Goal: Task Accomplishment & Management: Manage account settings

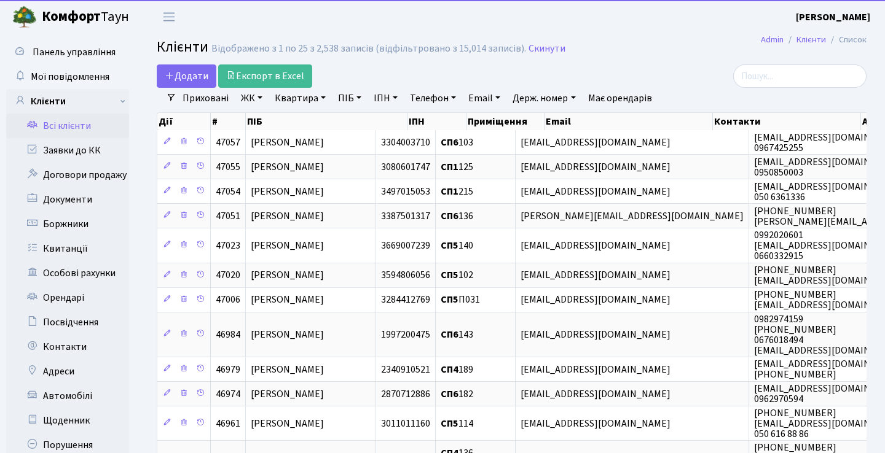
select select "25"
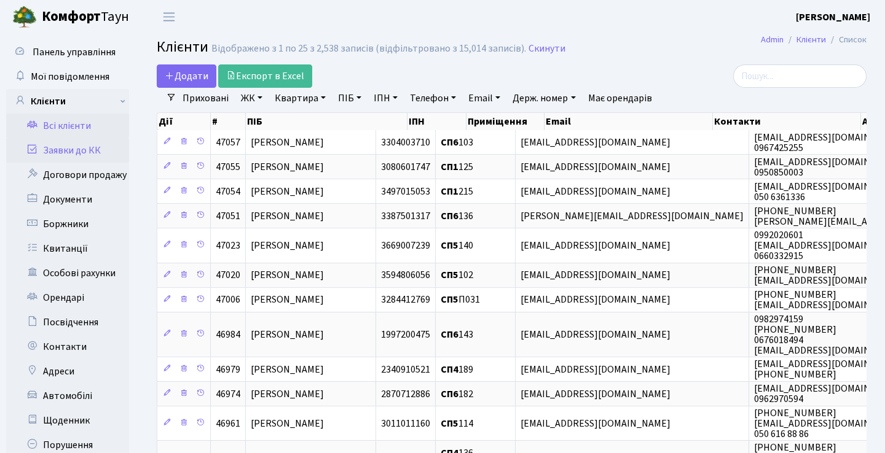
click at [60, 157] on link "Заявки до КК" at bounding box center [67, 150] width 123 height 25
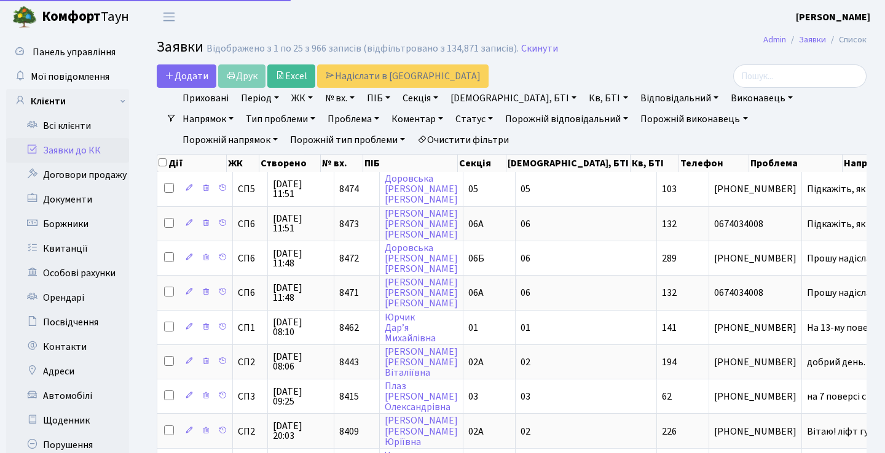
select select "25"
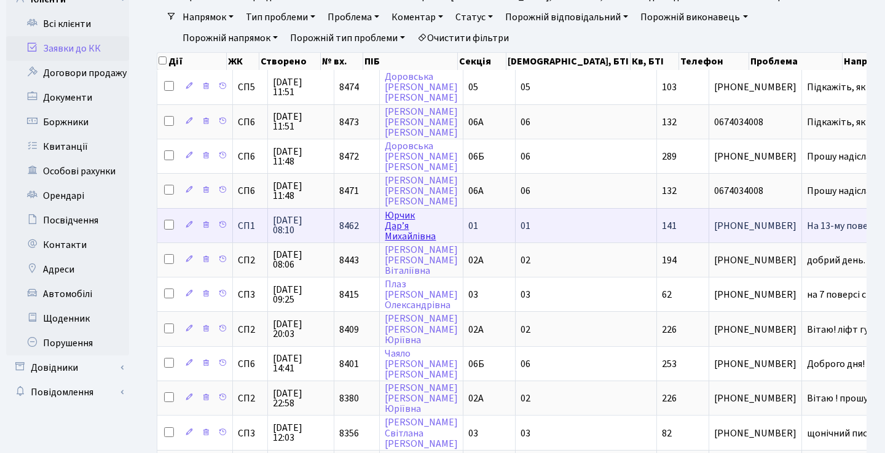
click at [394, 233] on link "Юрчик Дар’я Михайлівна" at bounding box center [410, 226] width 51 height 34
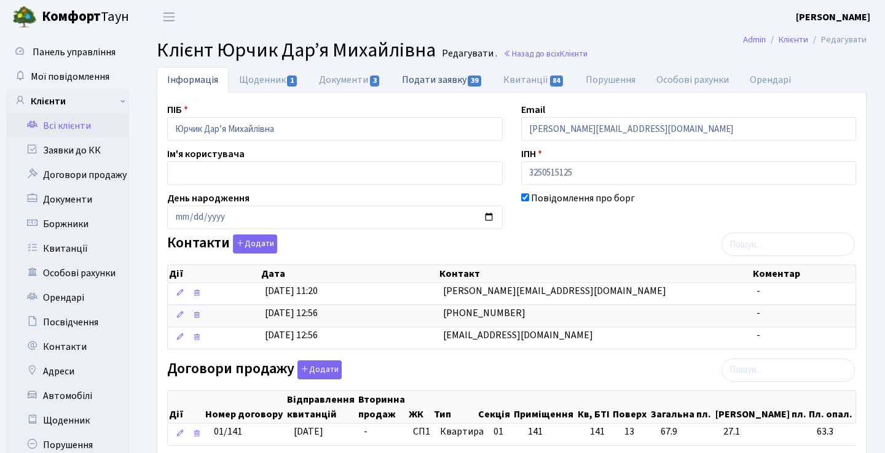
click at [438, 80] on link "Подати заявку 39" at bounding box center [441, 79] width 101 height 25
select select "25"
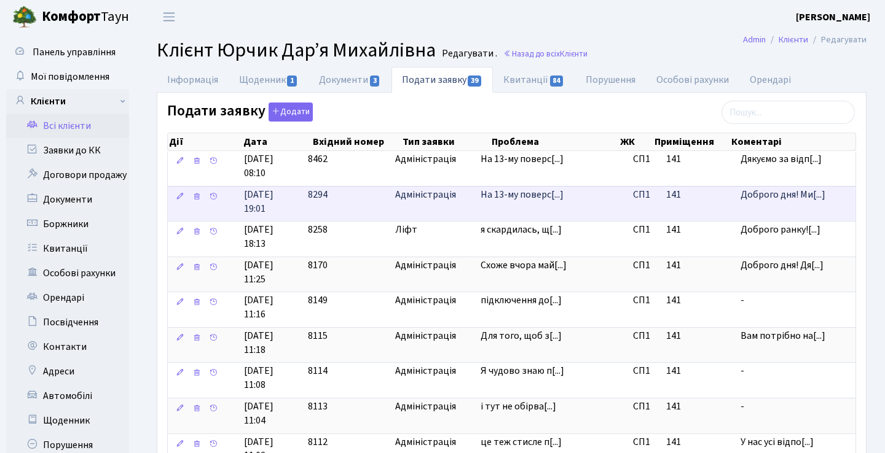
click at [546, 200] on td "На 13-му поверс[...]" at bounding box center [552, 204] width 152 height 36
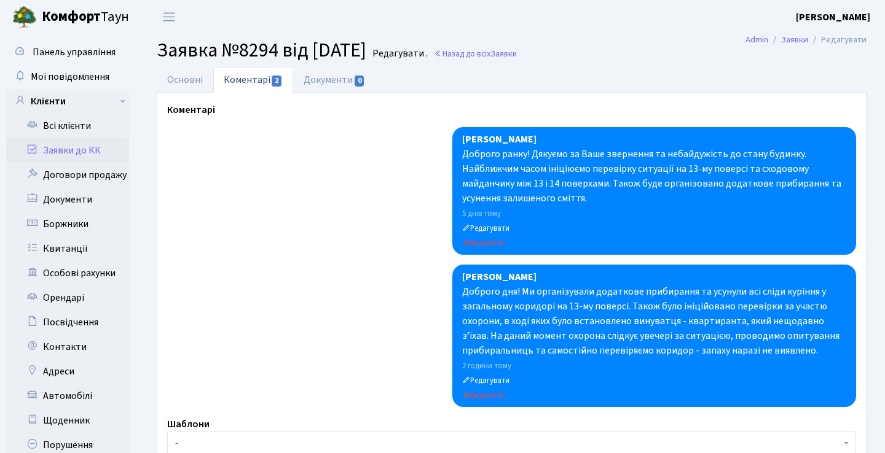
select select "20066"
select select "55"
click at [188, 78] on link "Основні" at bounding box center [185, 79] width 57 height 25
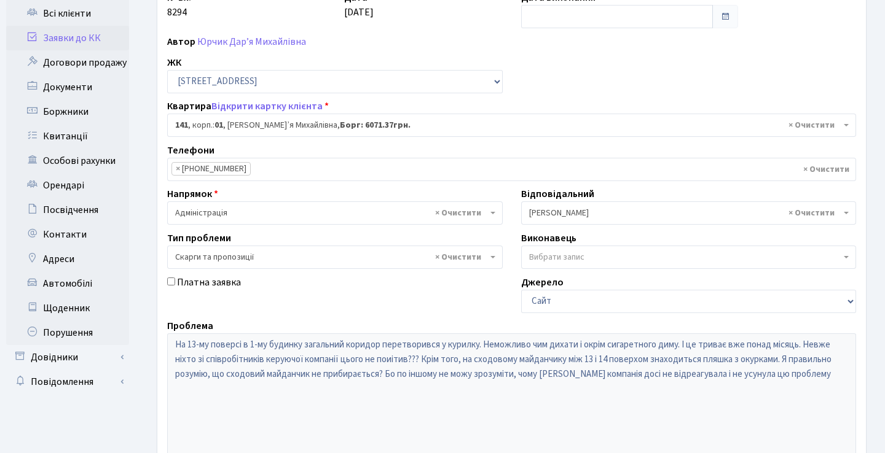
scroll to position [27, 0]
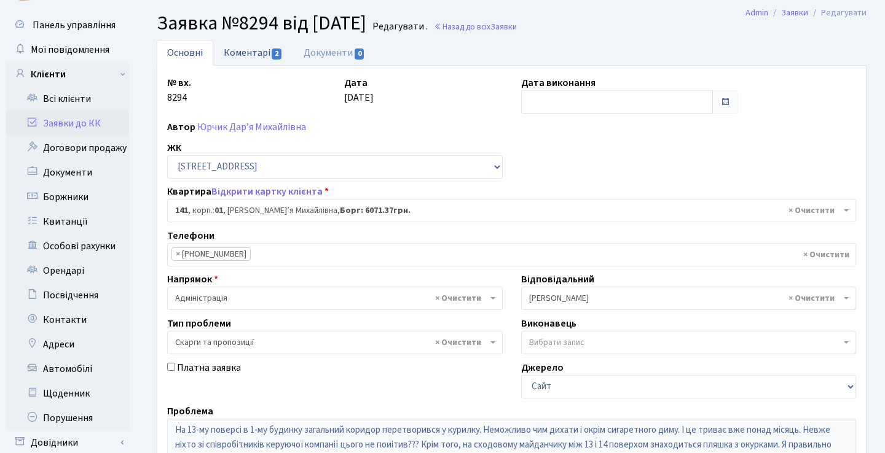
click at [265, 57] on link "Коментарі 2" at bounding box center [253, 52] width 80 height 25
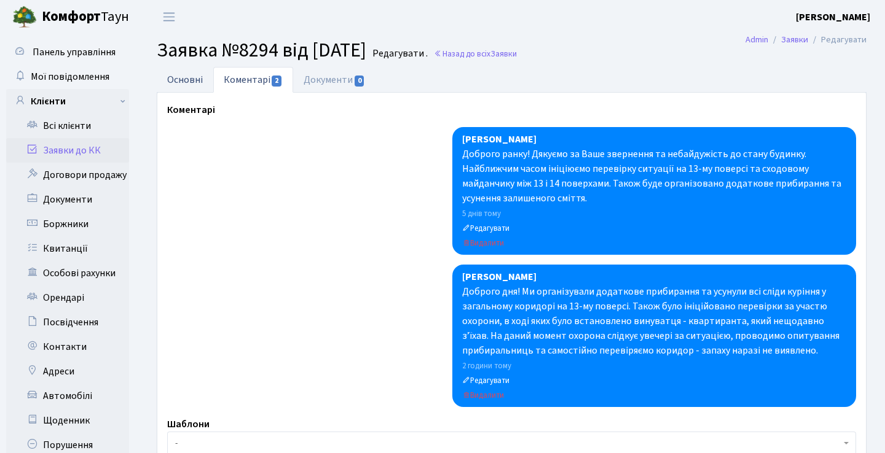
click at [198, 77] on link "Основні" at bounding box center [185, 79] width 57 height 25
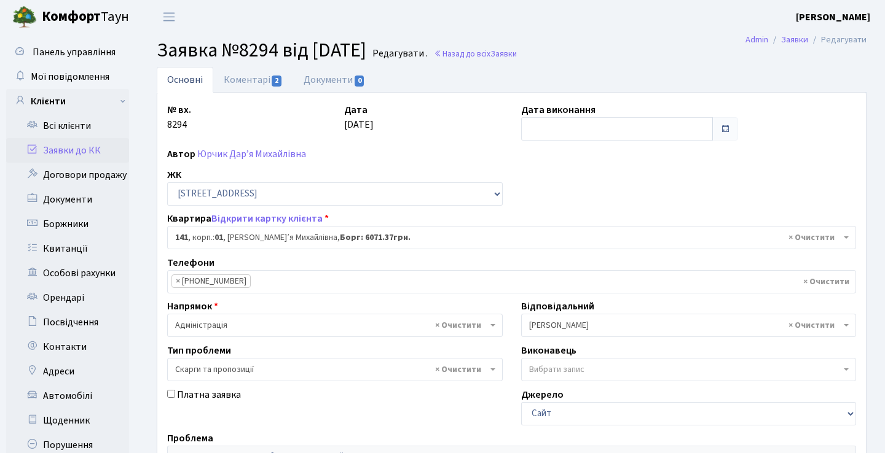
click at [97, 146] on link "Заявки до КК" at bounding box center [67, 150] width 123 height 25
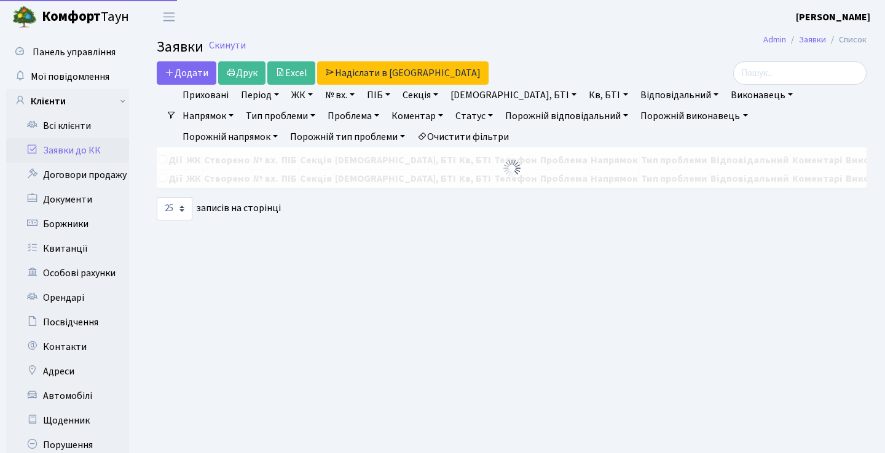
select select "25"
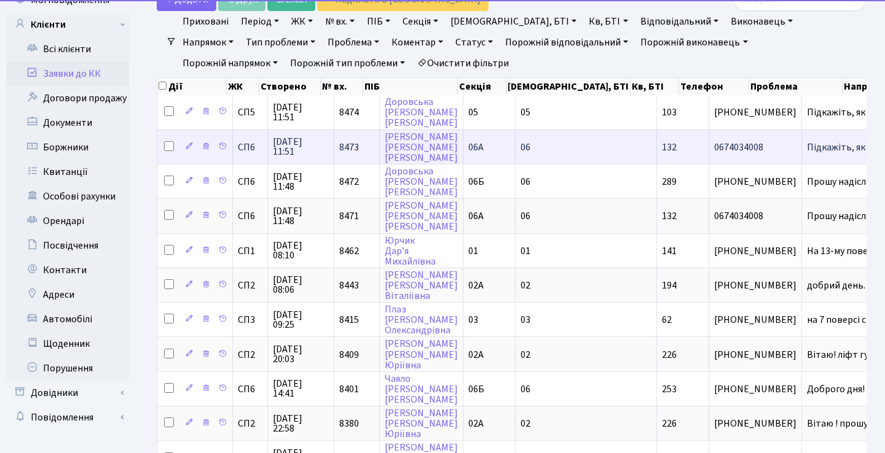
scroll to position [76, 0]
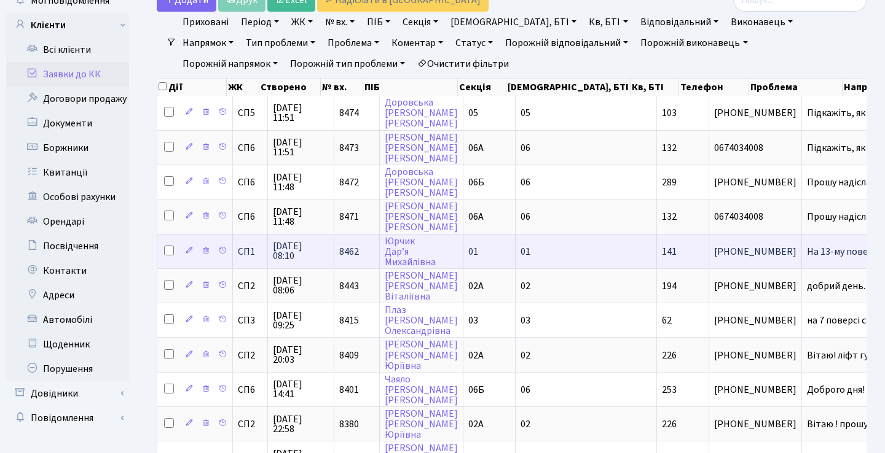
click at [802, 253] on td "На 13-му поверс[...]" at bounding box center [852, 251] width 101 height 34
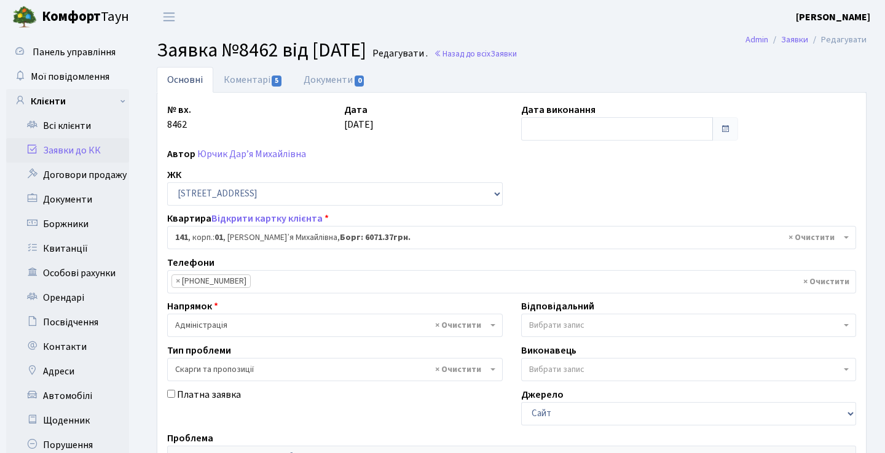
select select "20066"
select select "55"
click at [240, 77] on link "Коментарі 5" at bounding box center [253, 79] width 80 height 25
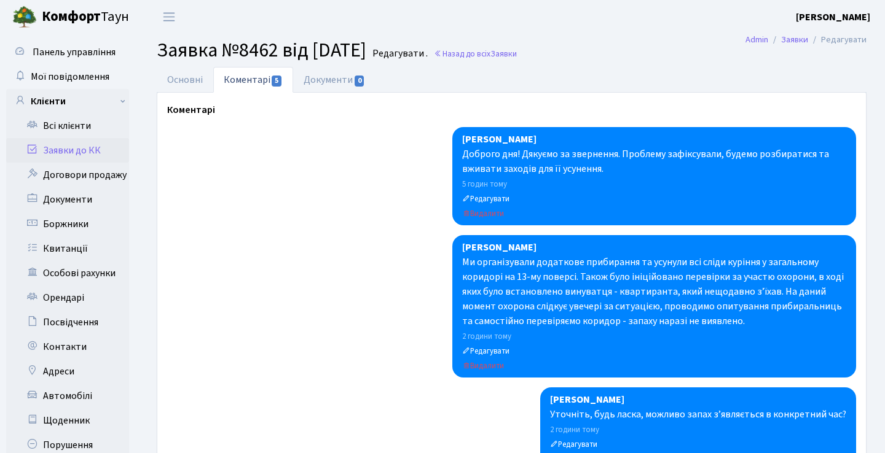
click at [60, 148] on link "Заявки до КК" at bounding box center [67, 150] width 123 height 25
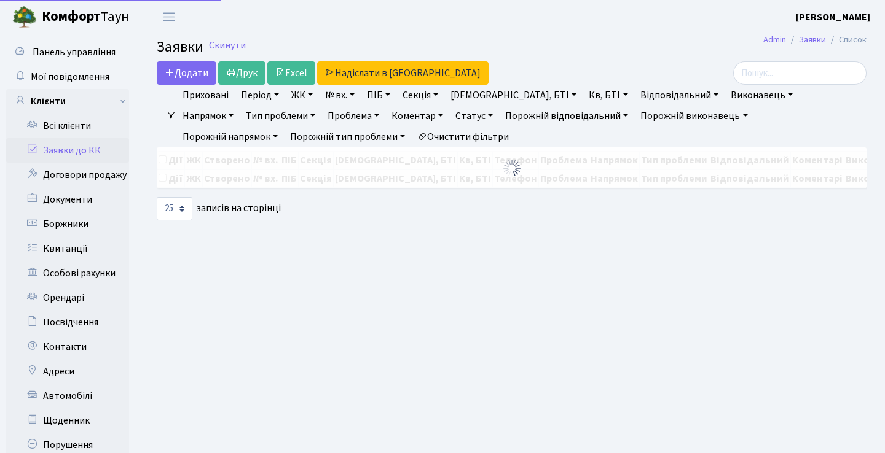
select select "25"
